Goal: Find contact information: Find contact information

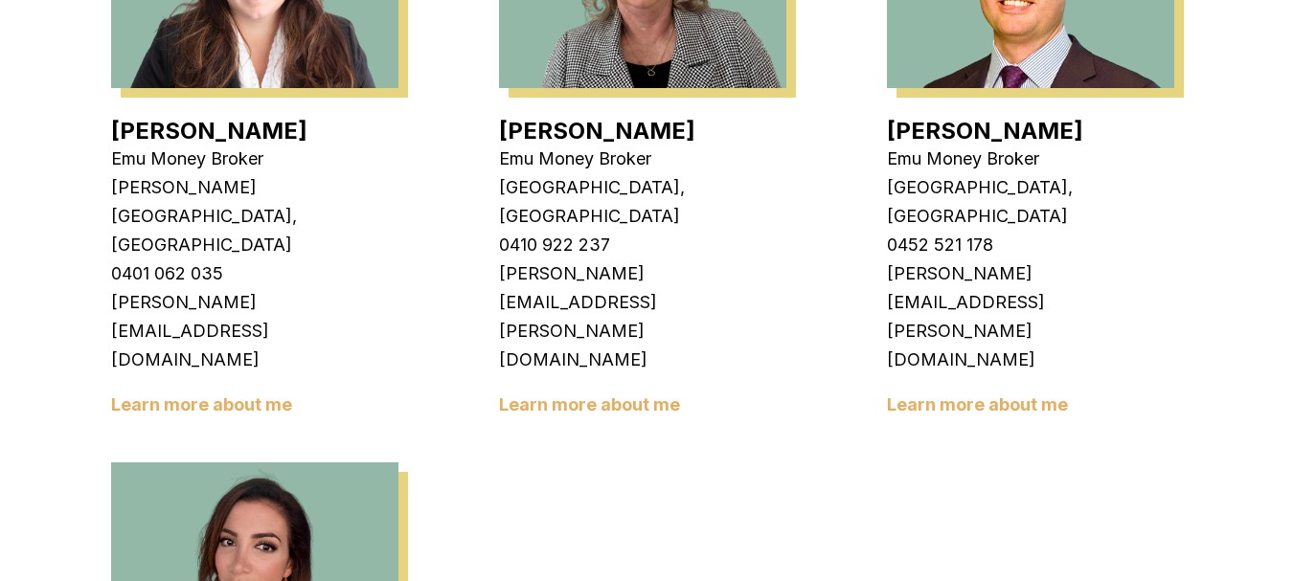
scroll to position [3256, 0]
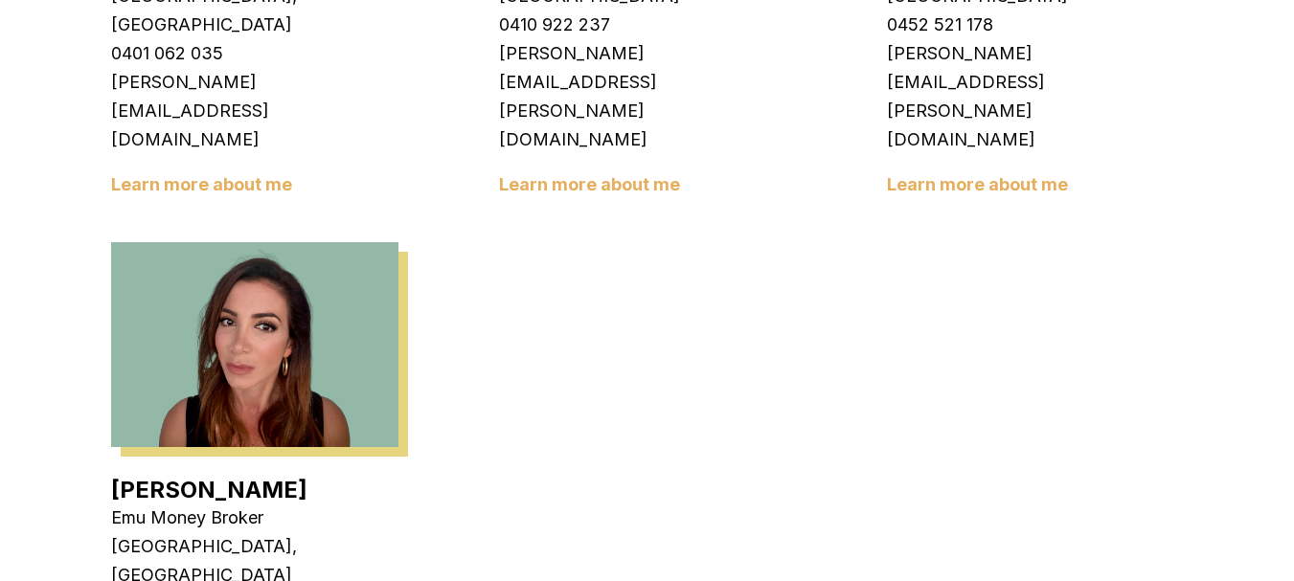
scroll to position [3447, 0]
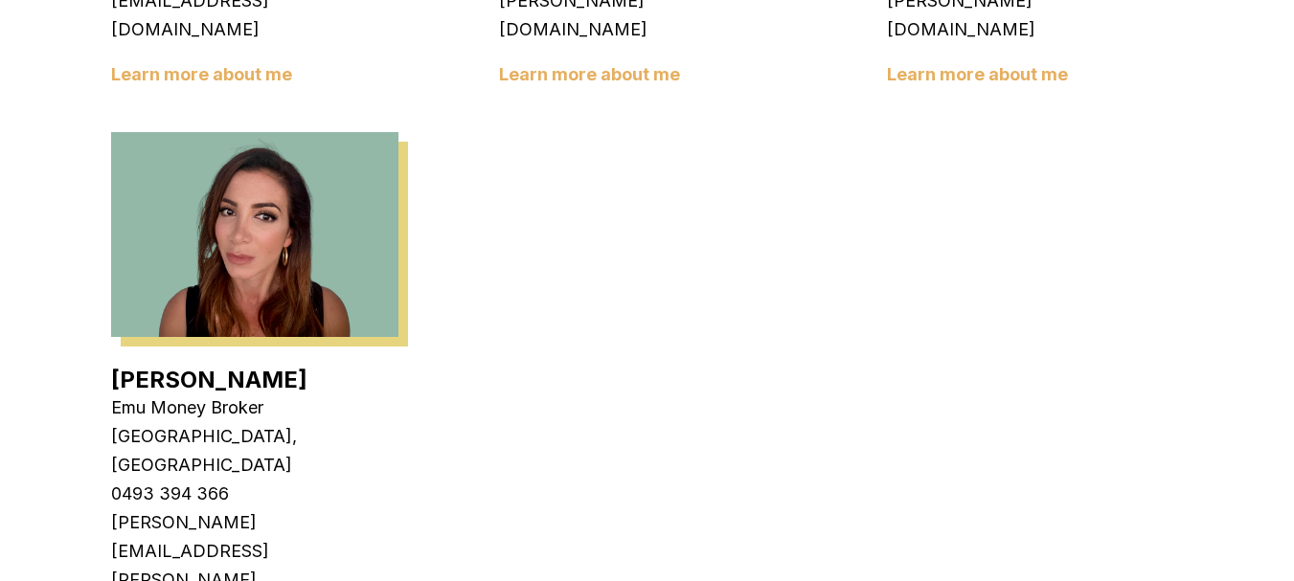
drag, startPoint x: 480, startPoint y: 329, endPoint x: 662, endPoint y: 333, distance: 182.0
copy link "[PERSON_NAME]"
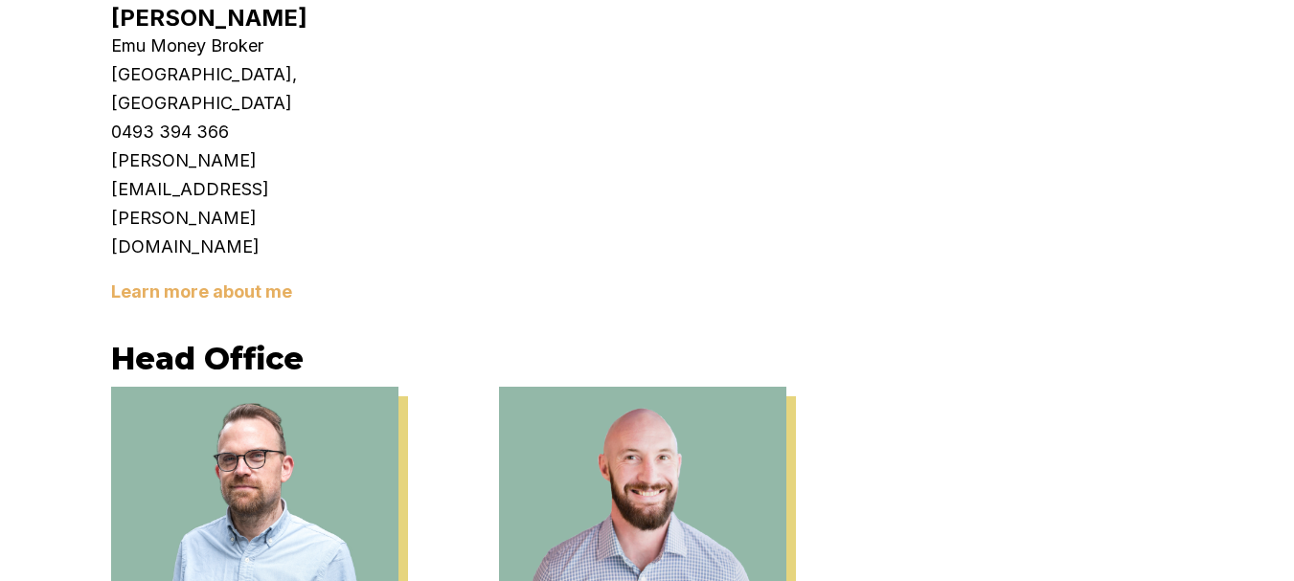
scroll to position [3543, 0]
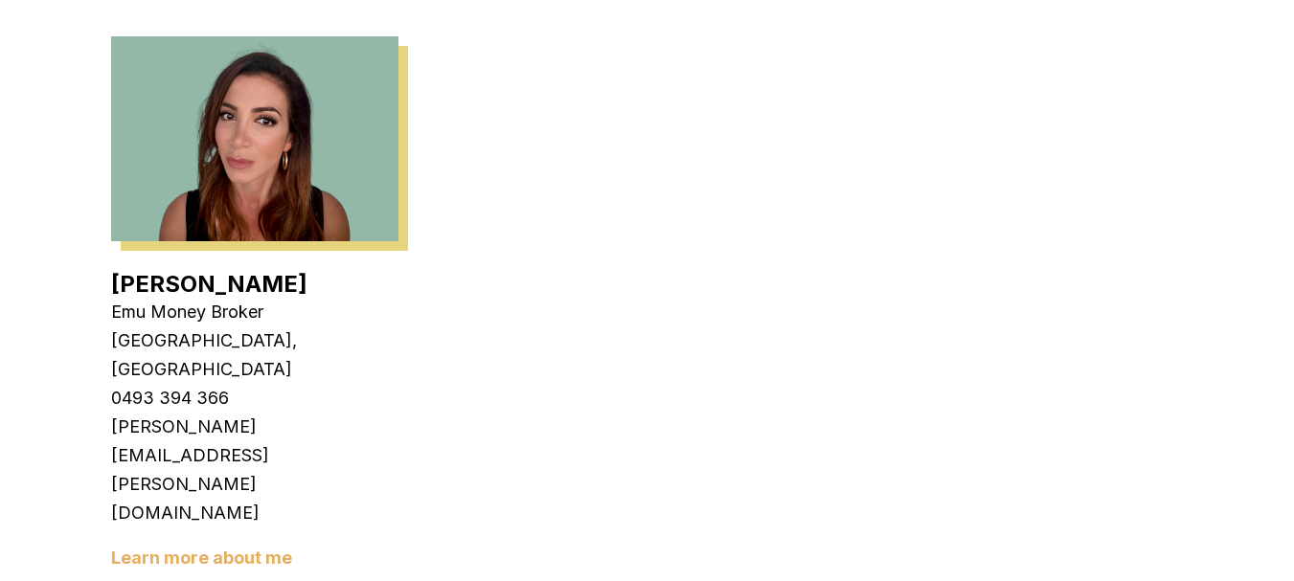
drag, startPoint x: 529, startPoint y: 274, endPoint x: 627, endPoint y: 272, distance: 98.6
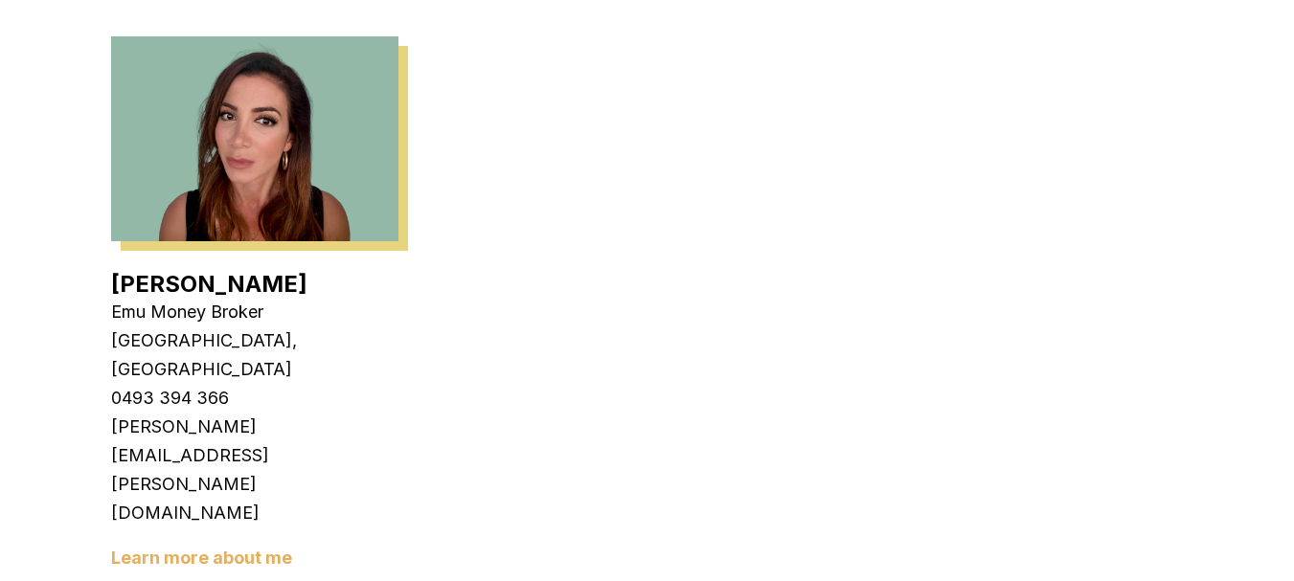
copy p "Head of Partnerships"
drag, startPoint x: 603, startPoint y: 357, endPoint x: 508, endPoint y: 349, distance: 95.2
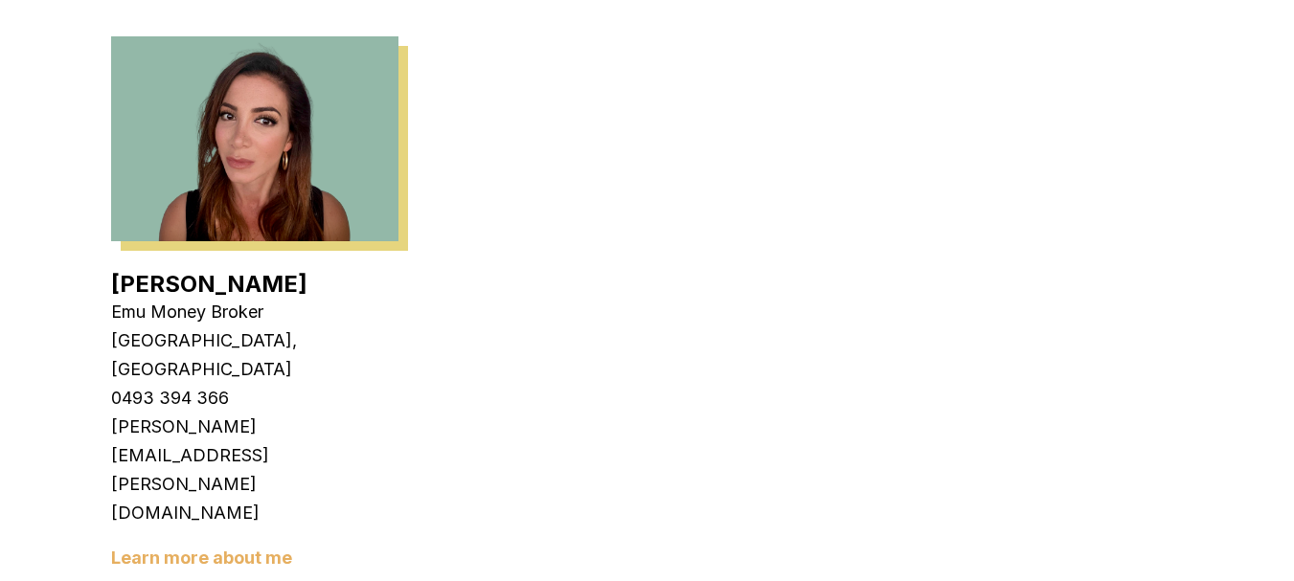
copy p "[PERSON_NAME][EMAIL_ADDRESS][PERSON_NAME][DOMAIN_NAME]"
drag, startPoint x: 517, startPoint y: 327, endPoint x: 532, endPoint y: 324, distance: 15.8
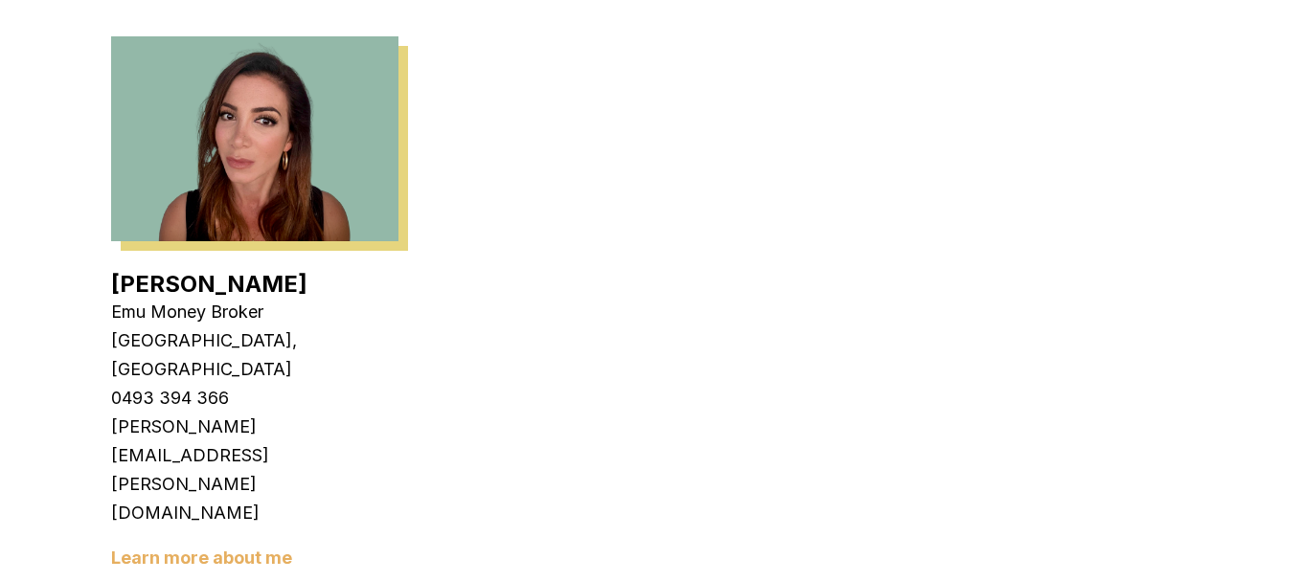
copy p "0489 078 859"
